Goal: Task Accomplishment & Management: Manage account settings

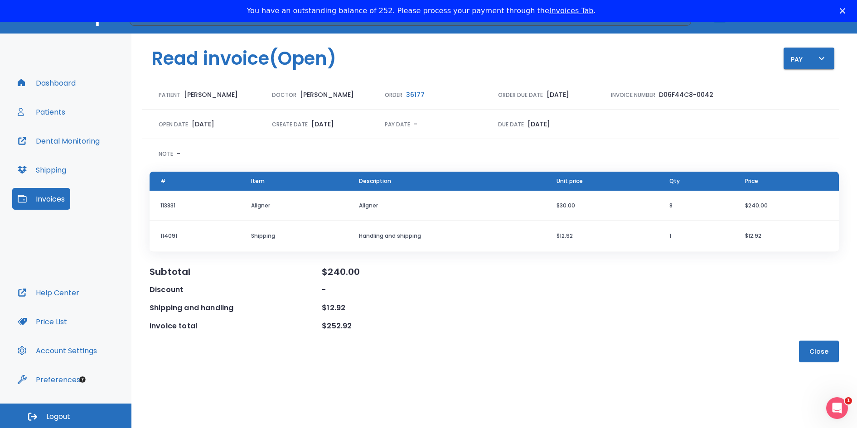
click at [66, 112] on button "Patients" at bounding box center [41, 112] width 58 height 22
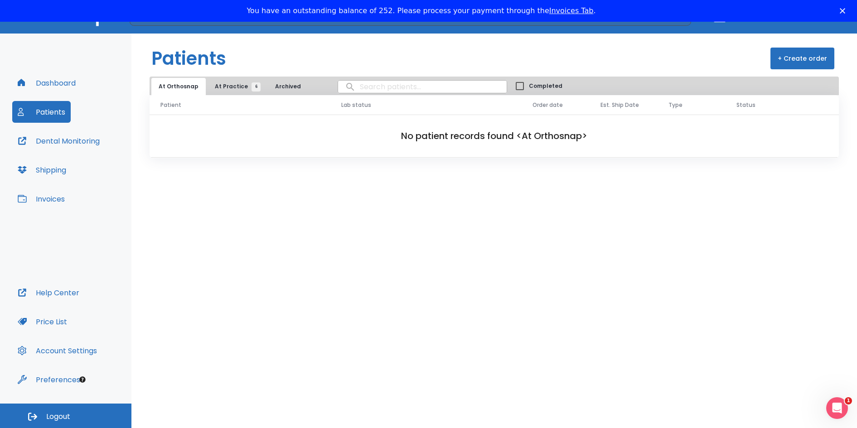
click at [232, 85] on span "At Practice 6" at bounding box center [235, 87] width 41 height 8
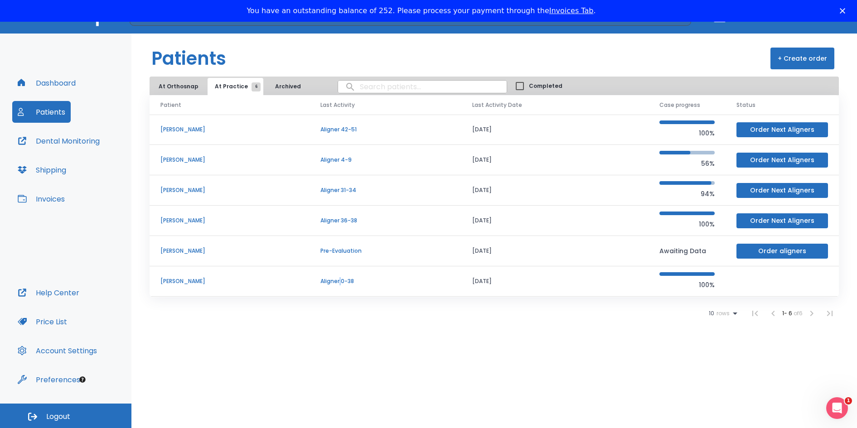
click at [361, 283] on p "Aligner 0-38" at bounding box center [386, 281] width 130 height 8
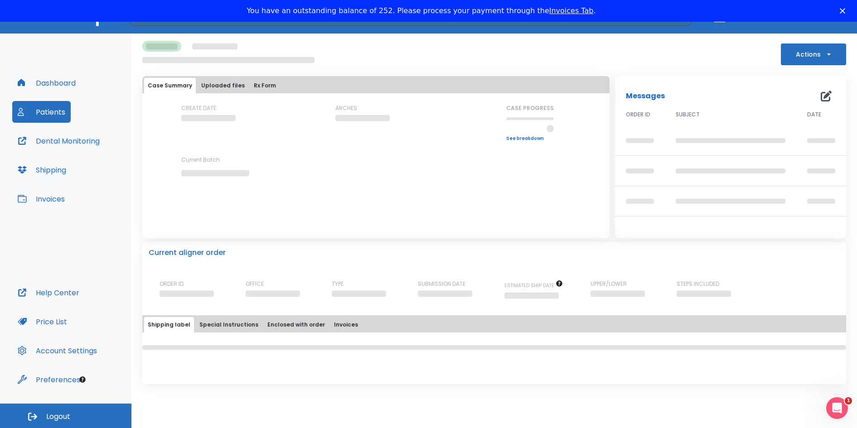
click at [811, 57] on button "Actions" at bounding box center [813, 55] width 65 height 22
click at [640, 57] on div at bounding box center [431, 214] width 863 height 428
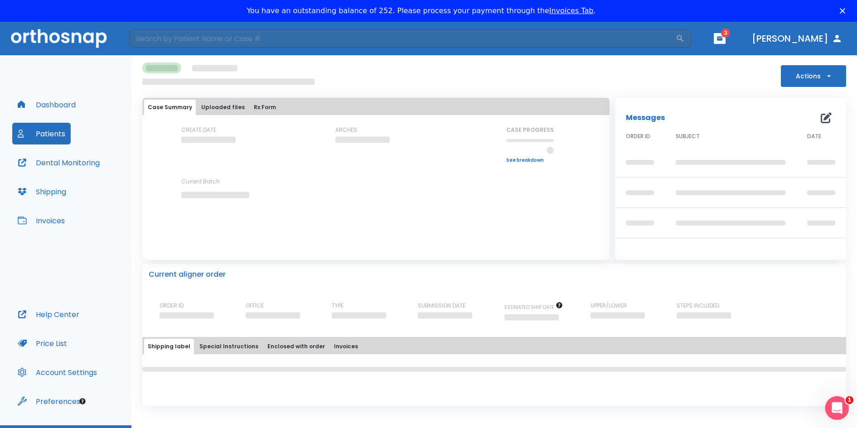
click at [836, 405] on icon "Open Intercom Messenger" at bounding box center [836, 407] width 15 height 15
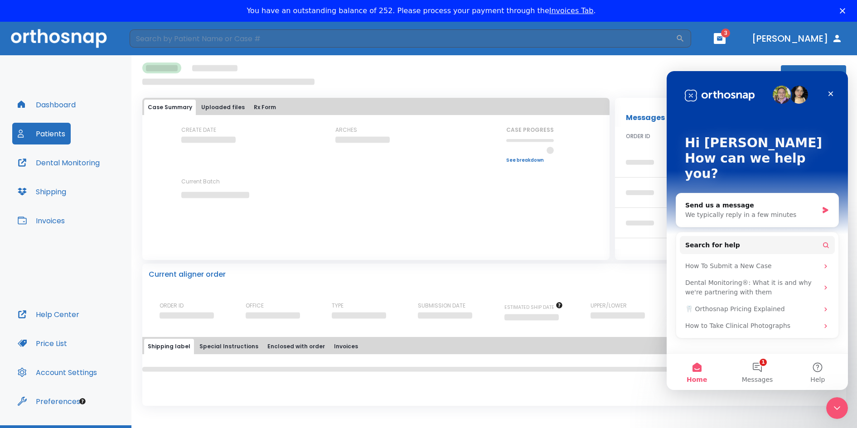
click at [475, 70] on div "Actions" at bounding box center [494, 75] width 704 height 24
click at [831, 94] on icon "Close" at bounding box center [831, 94] width 5 height 5
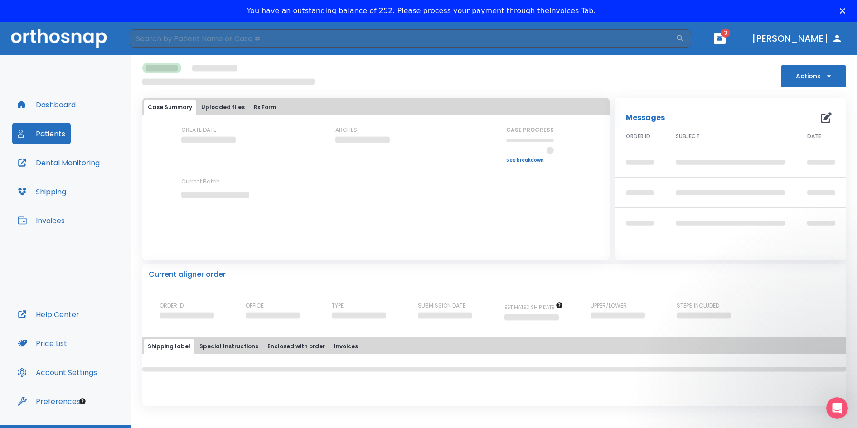
click at [49, 132] on button "Patients" at bounding box center [41, 134] width 58 height 22
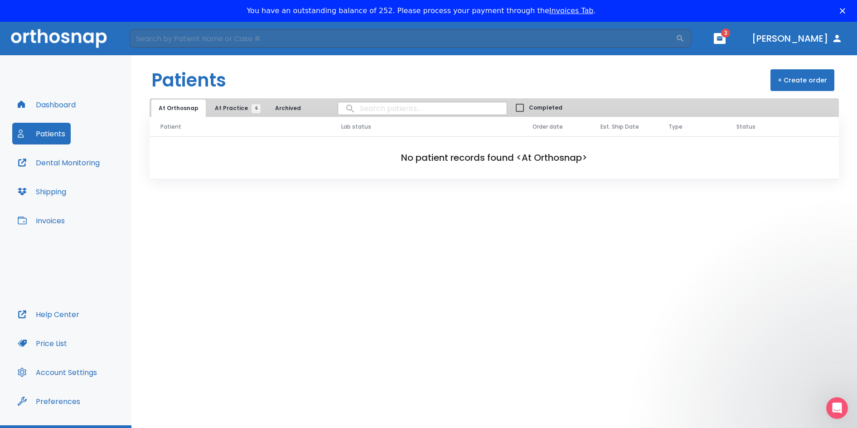
click at [225, 107] on span "At Practice 6" at bounding box center [235, 108] width 41 height 8
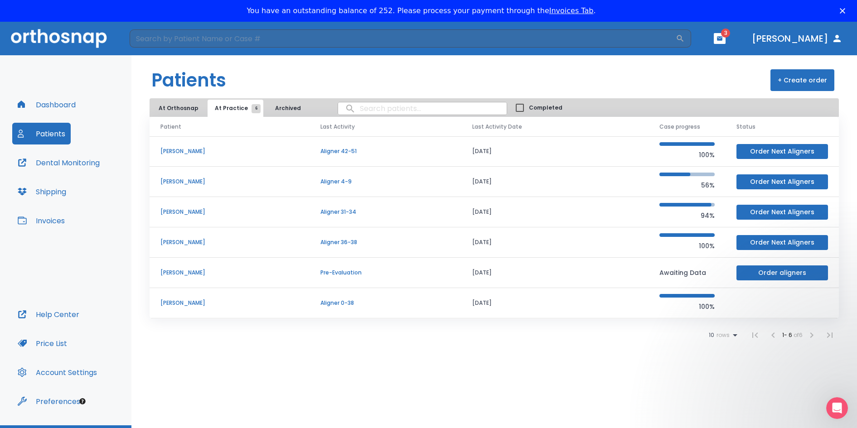
click at [358, 300] on p "Aligner 0-38" at bounding box center [386, 303] width 130 height 8
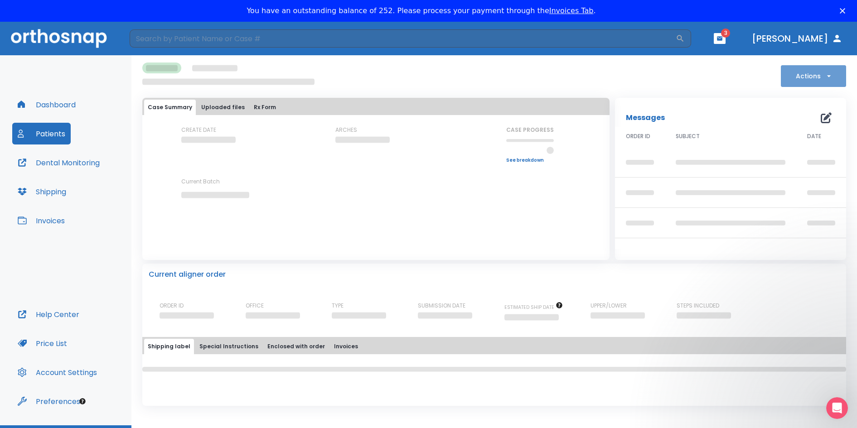
click at [827, 82] on button "Actions" at bounding box center [813, 76] width 65 height 22
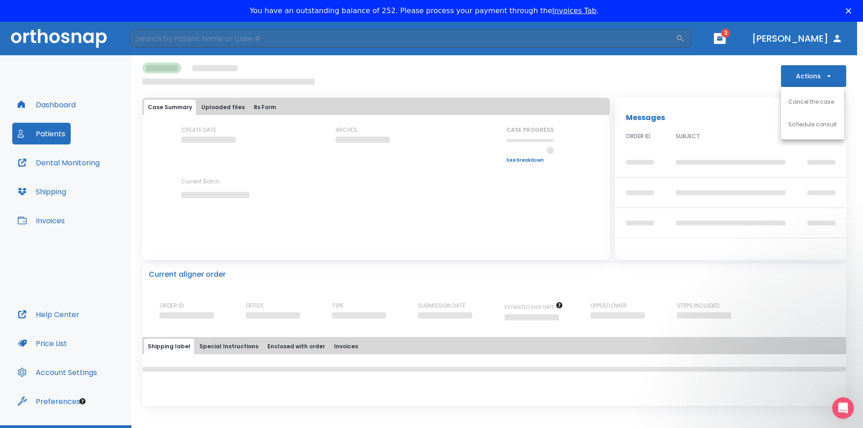
click at [817, 76] on div at bounding box center [431, 214] width 863 height 428
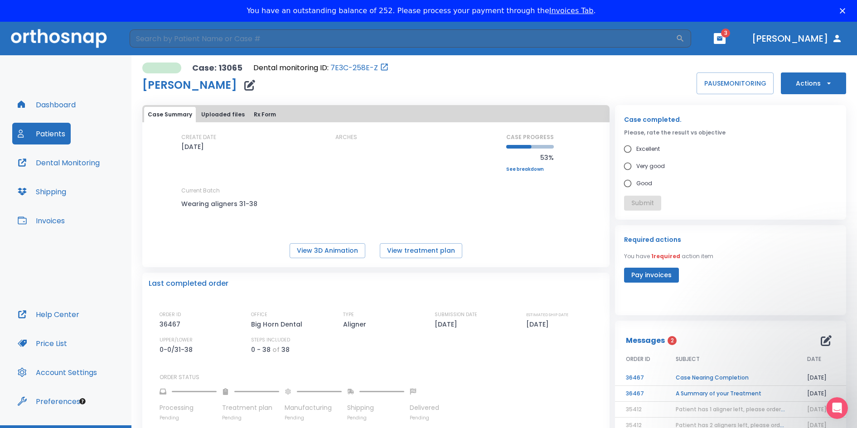
click at [652, 276] on button "Pay invoices" at bounding box center [651, 275] width 55 height 15
